Goal: Task Accomplishment & Management: Complete application form

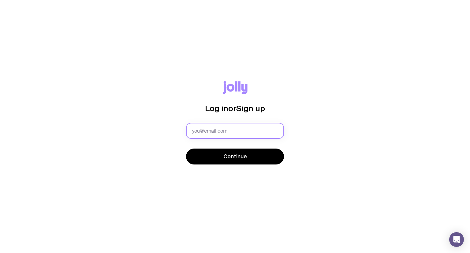
click at [234, 134] on input "text" at bounding box center [235, 131] width 98 height 16
click at [0, 253] on com-1password-button at bounding box center [0, 253] width 0 height 0
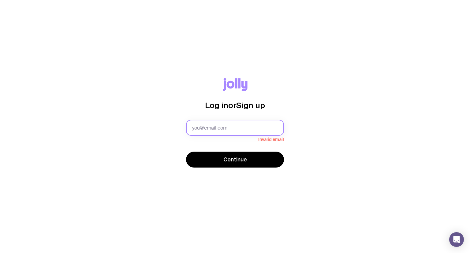
type input "[EMAIL_ADDRESS][DOMAIN_NAME]"
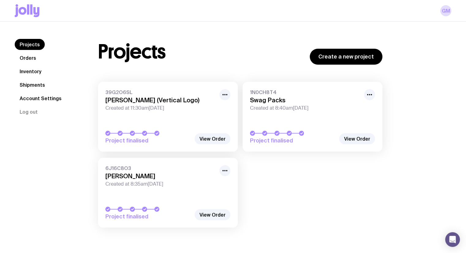
click at [32, 73] on link "Inventory" at bounding box center [31, 71] width 32 height 11
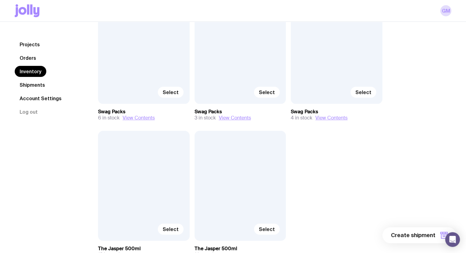
scroll to position [92, 0]
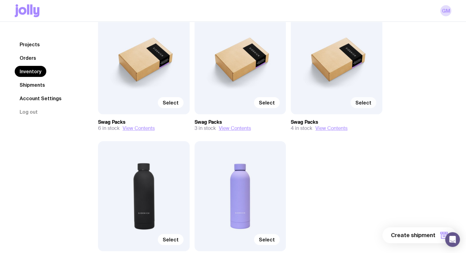
click at [371, 105] on label "Select" at bounding box center [363, 102] width 26 height 11
click at [0, 0] on input "Select" at bounding box center [0, 0] width 0 height 0
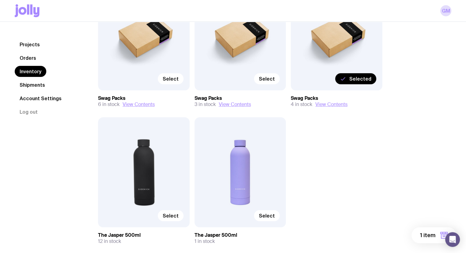
scroll to position [149, 0]
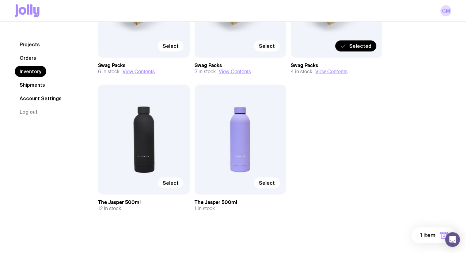
click at [168, 184] on span "Select" at bounding box center [171, 183] width 16 height 6
click at [0, 0] on input "Select" at bounding box center [0, 0] width 0 height 0
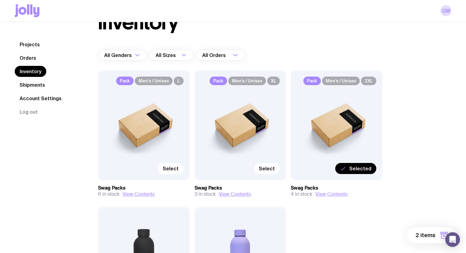
scroll to position [57, 0]
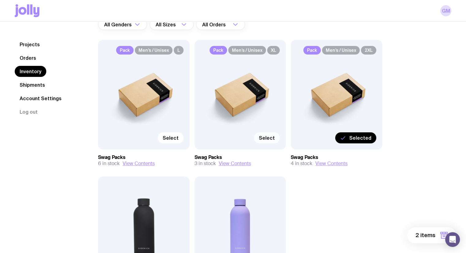
click at [265, 138] on span "Select" at bounding box center [267, 138] width 16 height 6
click at [0, 0] on input "Select" at bounding box center [0, 0] width 0 height 0
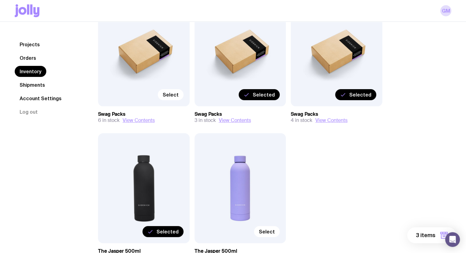
scroll to position [149, 0]
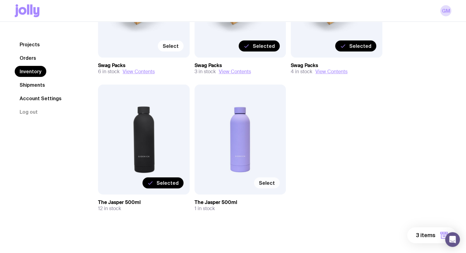
click at [269, 182] on span "Select" at bounding box center [267, 183] width 16 height 6
click at [0, 0] on input "Select" at bounding box center [0, 0] width 0 height 0
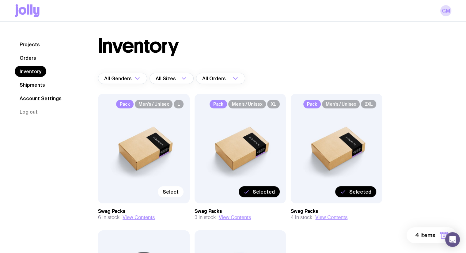
scroll to position [0, 0]
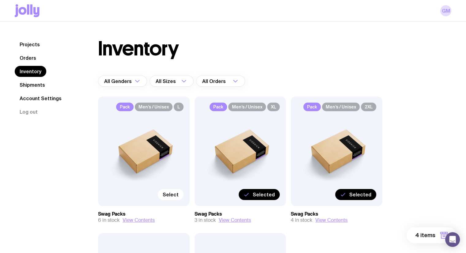
click at [443, 234] on icon "button" at bounding box center [443, 235] width 7 height 7
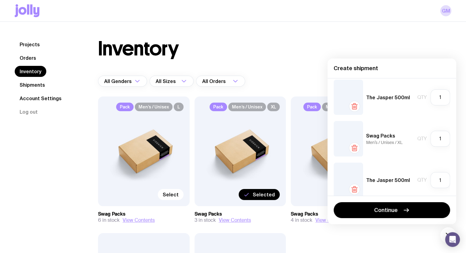
scroll to position [54, 0]
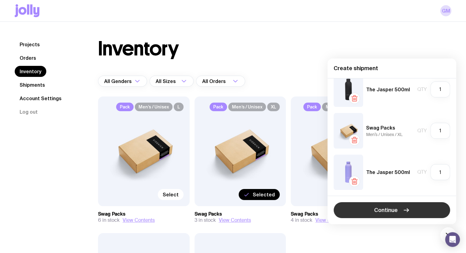
click at [420, 212] on button "Continue" at bounding box center [392, 210] width 116 height 16
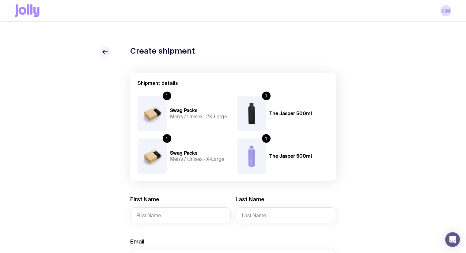
scroll to position [153, 0]
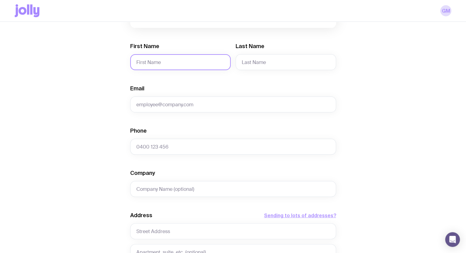
click at [168, 66] on input "First Name" at bounding box center [180, 62] width 100 height 16
type input "[PERSON_NAME]"
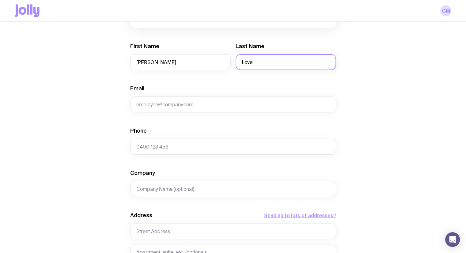
type input "Love"
click at [185, 105] on input "Email" at bounding box center [233, 104] width 206 height 16
paste input "[PERSON_NAME][EMAIL_ADDRESS][DOMAIN_NAME]"
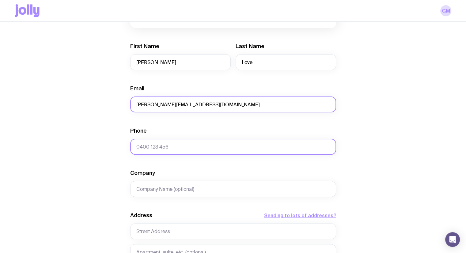
type input "[PERSON_NAME][EMAIL_ADDRESS][DOMAIN_NAME]"
click at [175, 144] on input "Phone" at bounding box center [233, 147] width 206 height 16
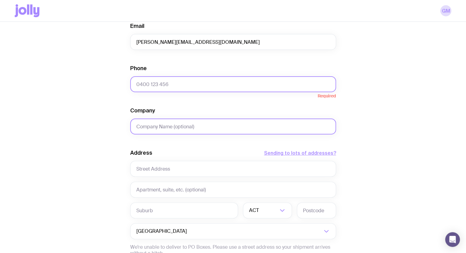
scroll to position [214, 0]
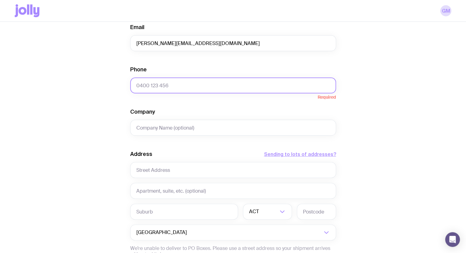
paste input "021 428 390"
type input "021 428 390"
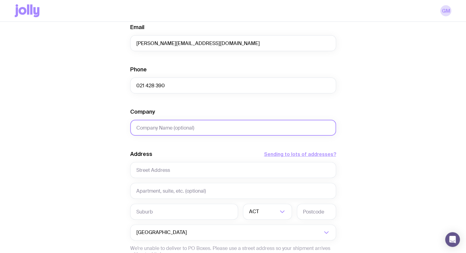
click at [229, 133] on input "Company" at bounding box center [233, 128] width 206 height 16
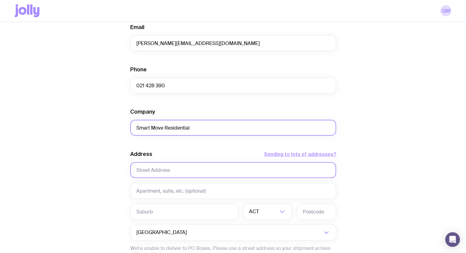
type input "Smart Move Residential"
click at [210, 163] on input "text" at bounding box center [233, 170] width 206 height 16
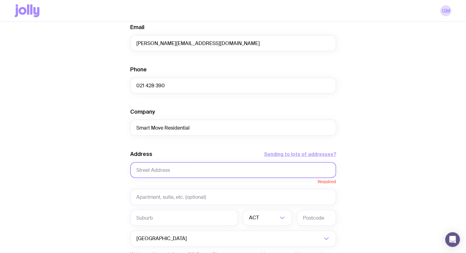
paste input "[STREET_ADDRESS]"
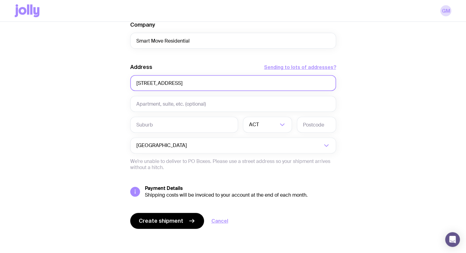
scroll to position [302, 0]
type input "[STREET_ADDRESS]"
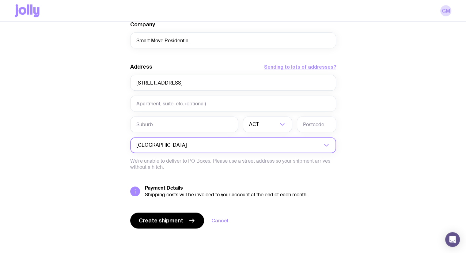
click at [281, 152] on input "Search for option" at bounding box center [255, 145] width 134 height 16
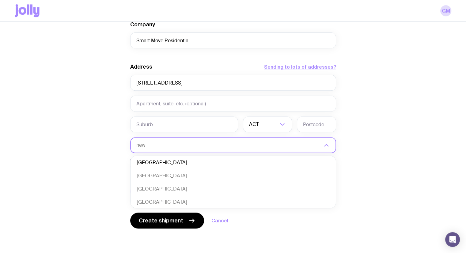
scroll to position [0, 0]
click at [207, 179] on li "[GEOGRAPHIC_DATA]" at bounding box center [232, 177] width 205 height 13
type input "new"
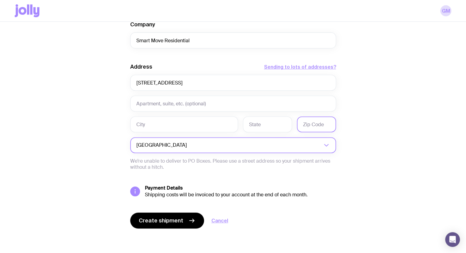
click at [324, 123] on input "text" at bounding box center [316, 124] width 39 height 16
type input "9810"
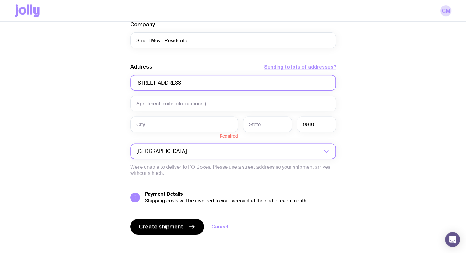
drag, startPoint x: 201, startPoint y: 82, endPoint x: 176, endPoint y: 83, distance: 24.5
click at [176, 83] on input "[STREET_ADDRESS]" at bounding box center [233, 83] width 206 height 16
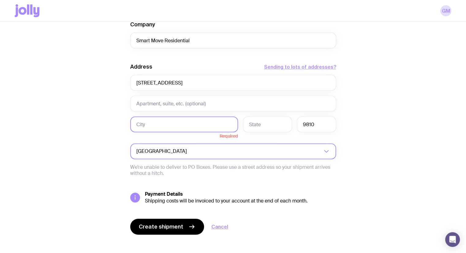
click at [202, 121] on input "text" at bounding box center [184, 124] width 108 height 16
paste input "Invercargill"
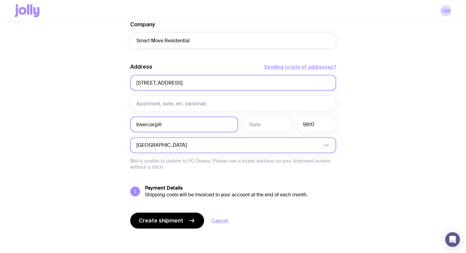
type input "Invercargill"
drag, startPoint x: 261, startPoint y: 81, endPoint x: 177, endPoint y: 82, distance: 84.2
click at [177, 82] on input "[STREET_ADDRESS]" at bounding box center [233, 83] width 206 height 16
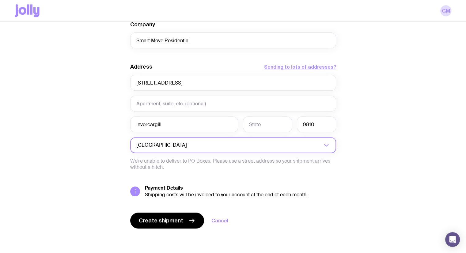
click at [185, 223] on button "Create shipment" at bounding box center [167, 221] width 74 height 16
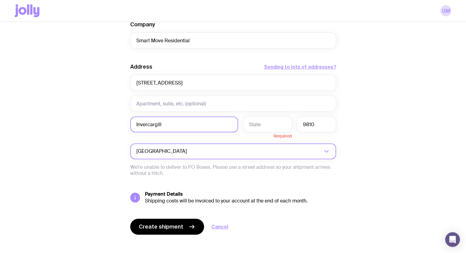
drag, startPoint x: 196, startPoint y: 126, endPoint x: 92, endPoint y: 120, distance: 105.0
click at [92, 119] on div "Create shipment Shipment details 1 Swag Packs Men’s / Unisex · 2X-Large 1 The J…" at bounding box center [233, 2] width 436 height 514
click at [270, 118] on input "text" at bounding box center [267, 124] width 49 height 16
paste input "Invercargill"
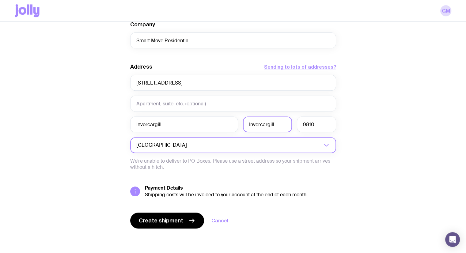
type input "Invercargill"
click at [179, 224] on span "Create shipment" at bounding box center [161, 220] width 44 height 7
